Goal: Check status

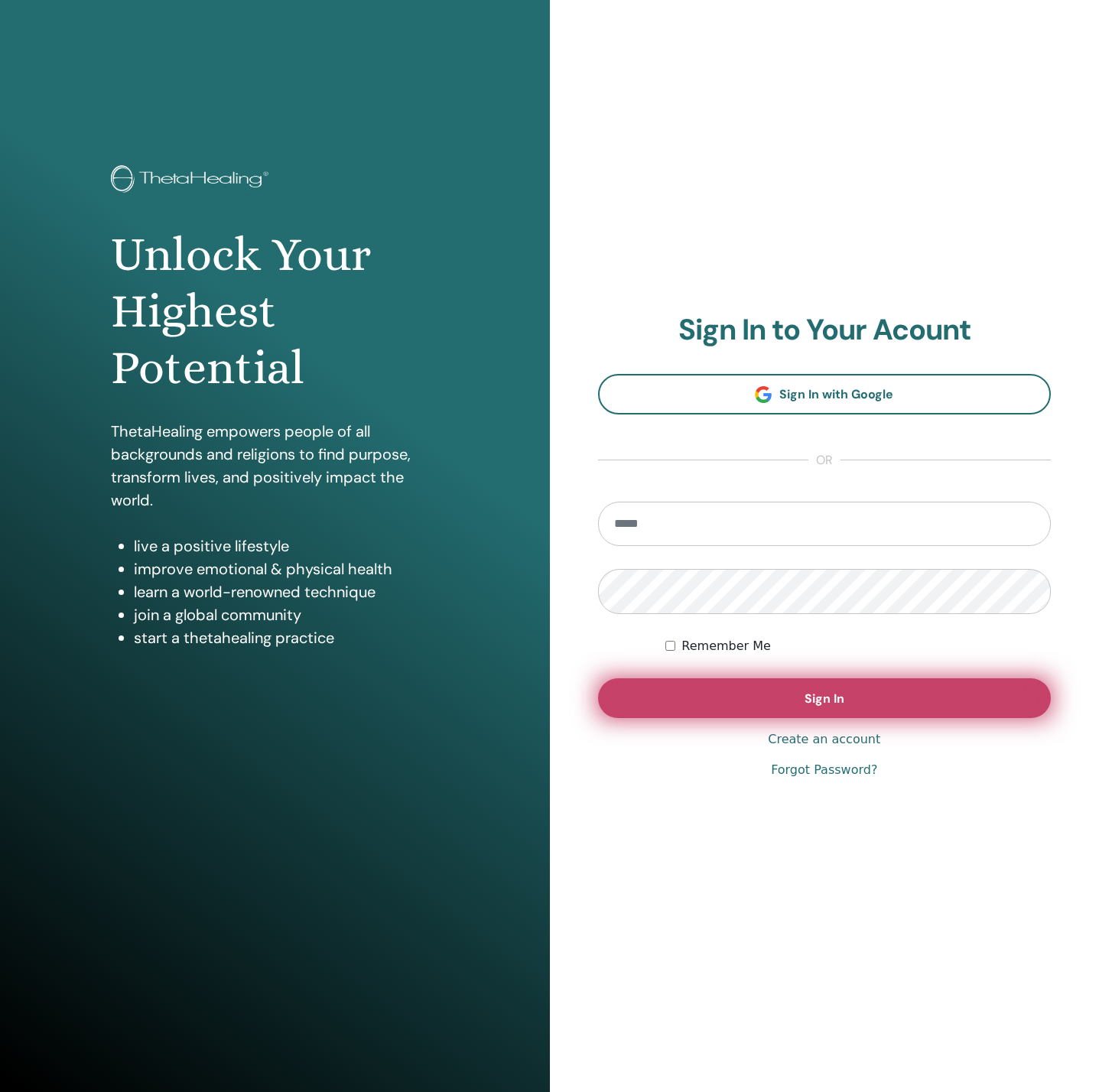
type input "**********"
click at [663, 691] on button "Sign In" at bounding box center [824, 697] width 453 height 39
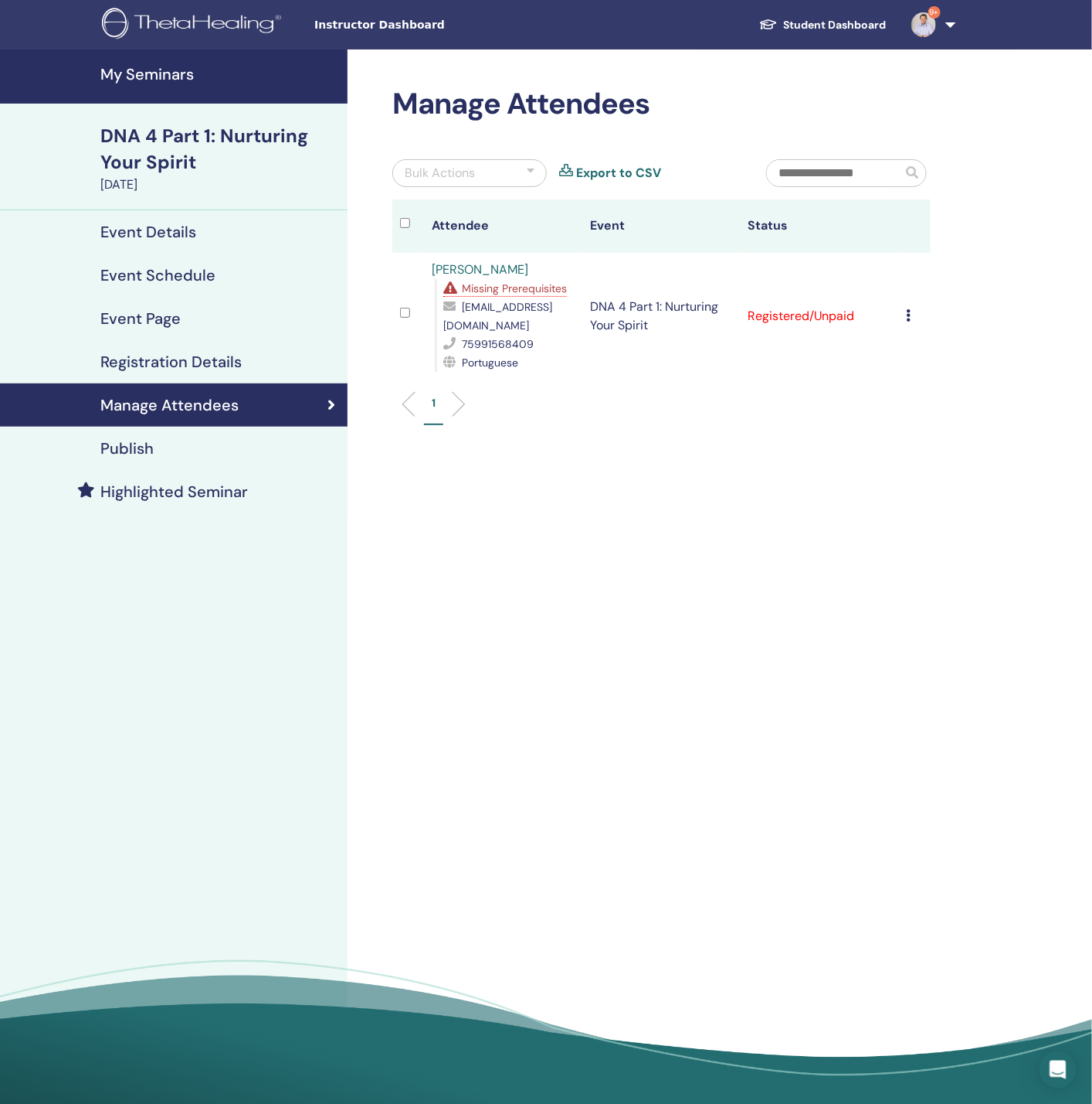
click at [504, 288] on span "Missing Prerequisites" at bounding box center [514, 288] width 105 height 14
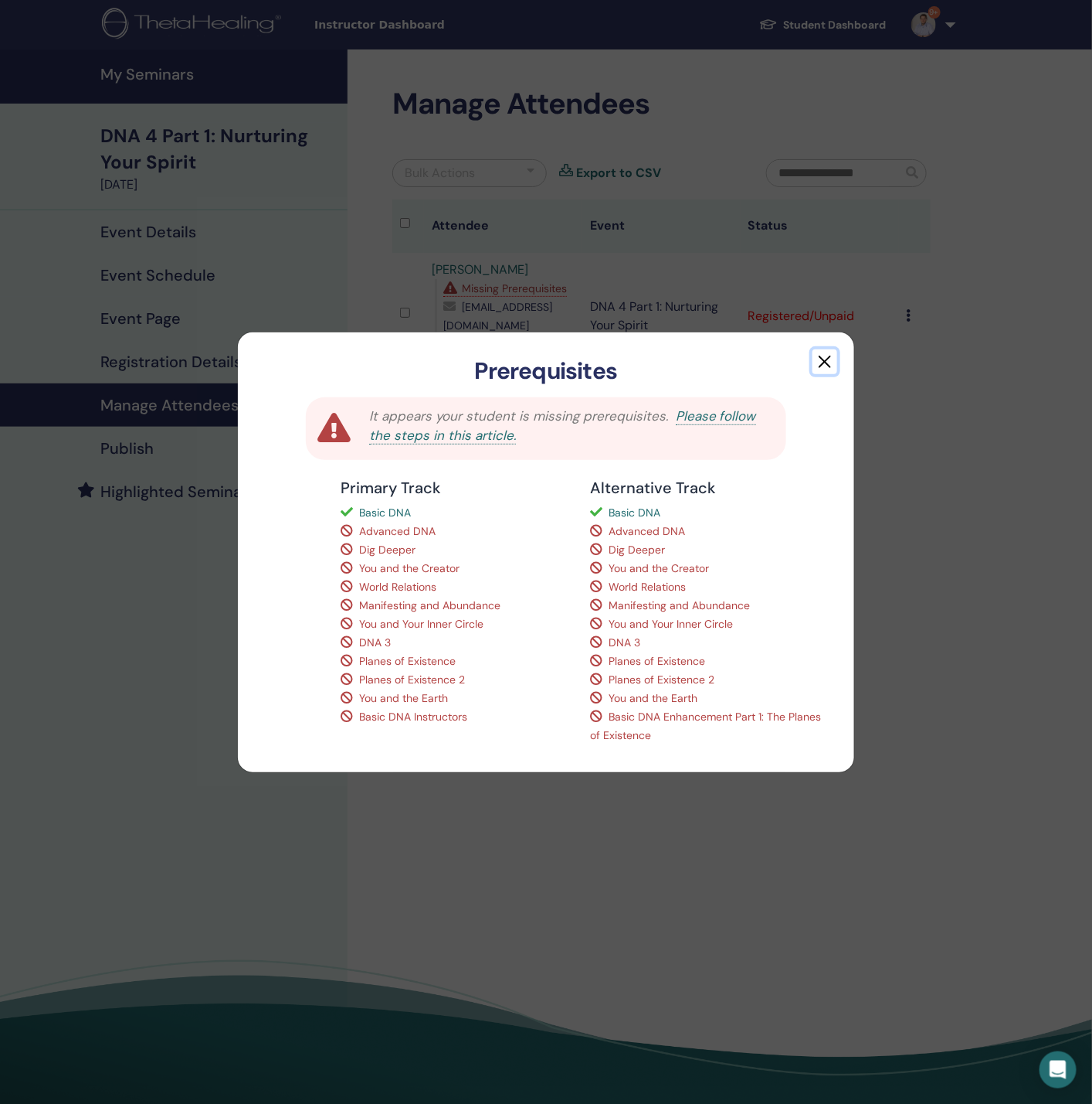
click at [819, 350] on button "button" at bounding box center [824, 361] width 24 height 24
